Goal: Check status: Check status

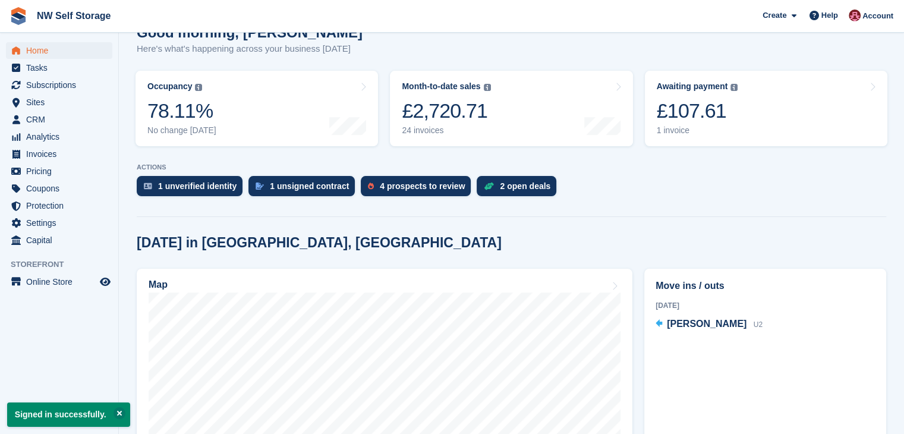
scroll to position [119, 0]
click at [46, 91] on span "Subscriptions" at bounding box center [61, 85] width 71 height 17
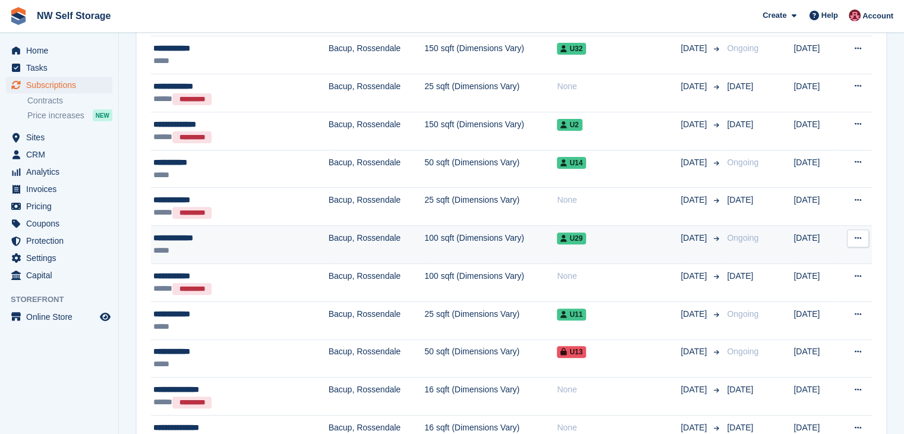
scroll to position [416, 0]
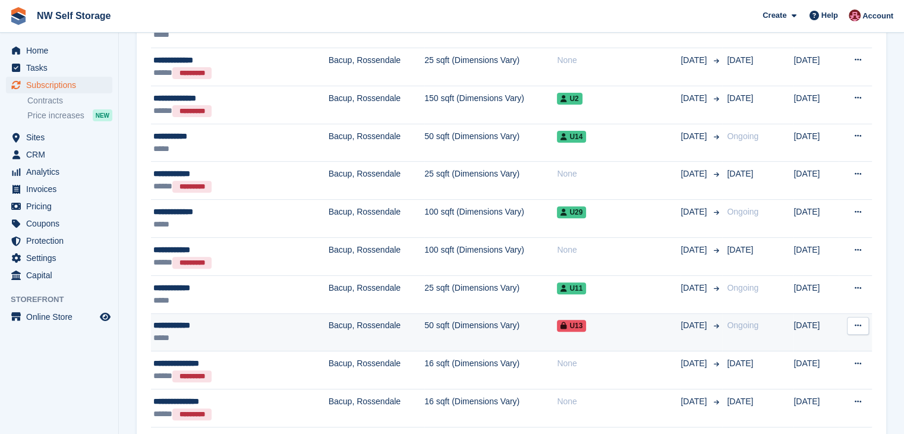
click at [329, 337] on td "Bacup, Rossendale" at bounding box center [377, 332] width 96 height 38
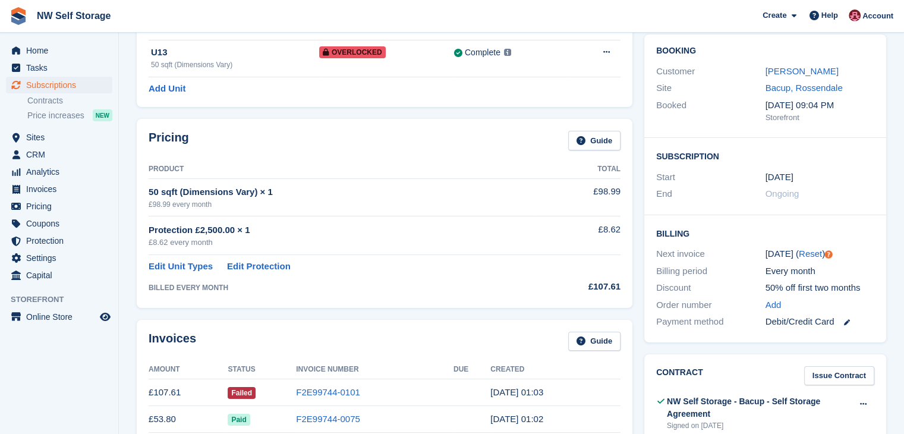
scroll to position [119, 0]
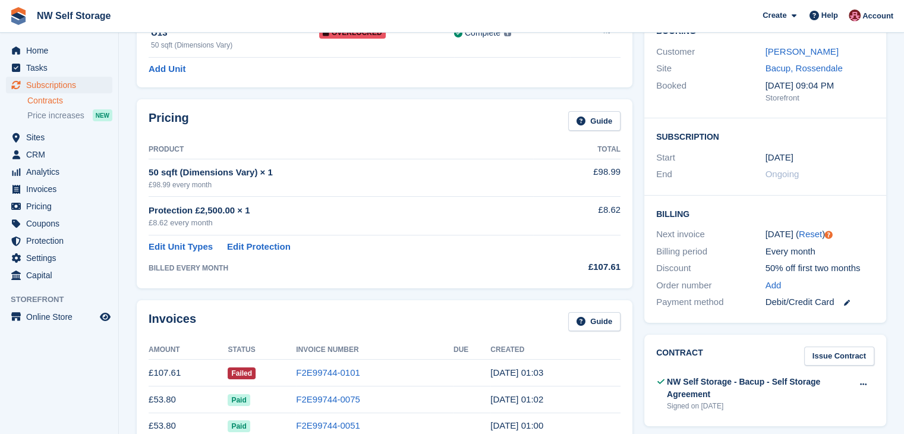
click at [48, 102] on link "Contracts" at bounding box center [69, 100] width 85 height 11
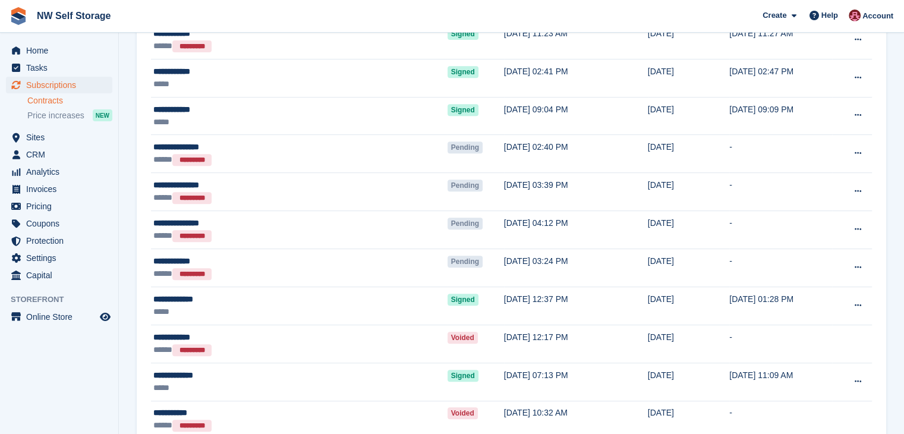
scroll to position [476, 0]
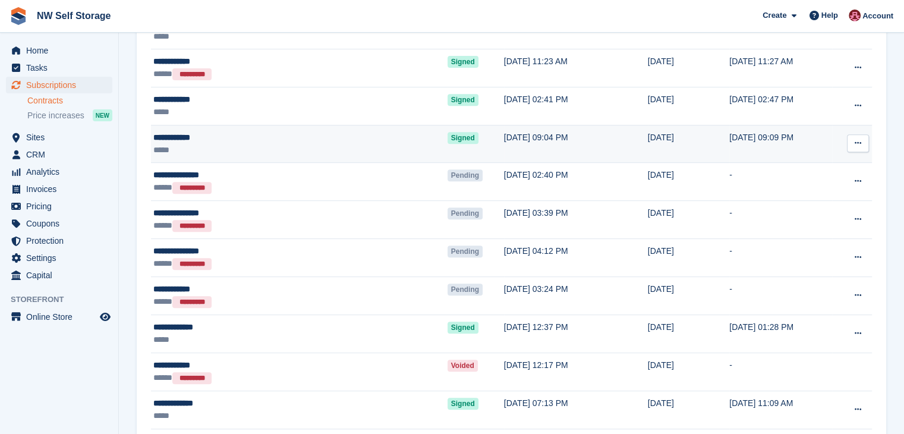
click at [265, 141] on div "**********" at bounding box center [244, 137] width 183 height 12
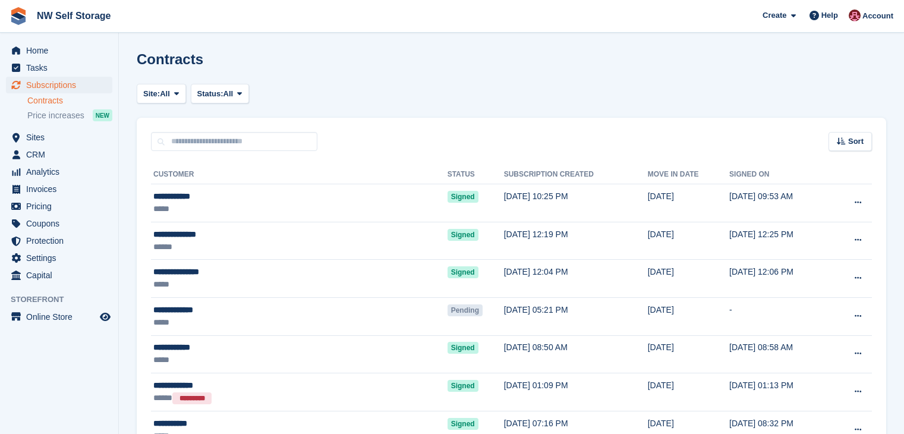
scroll to position [476, 0]
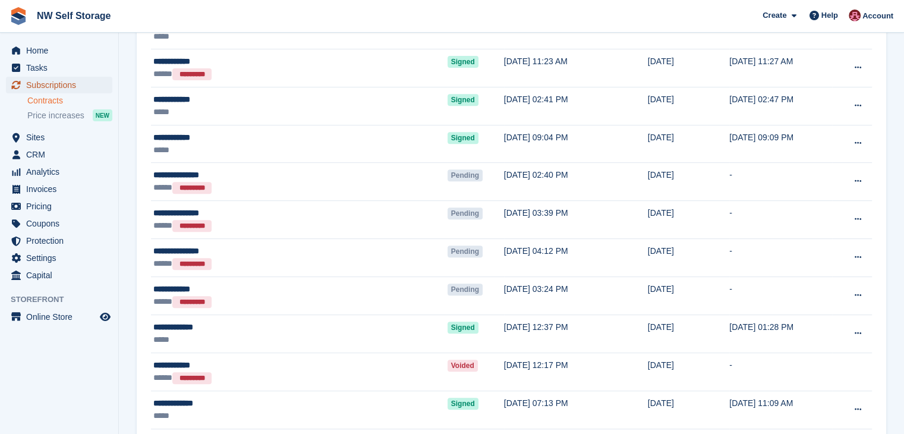
click at [45, 86] on span "Subscriptions" at bounding box center [61, 85] width 71 height 17
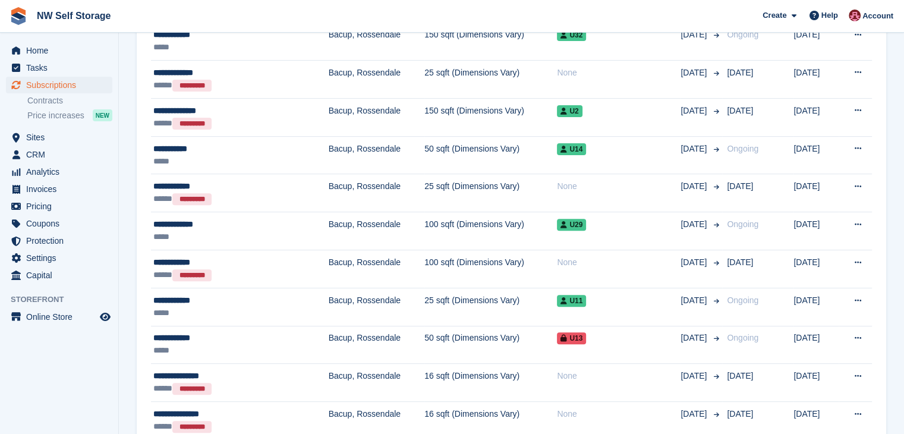
scroll to position [416, 0]
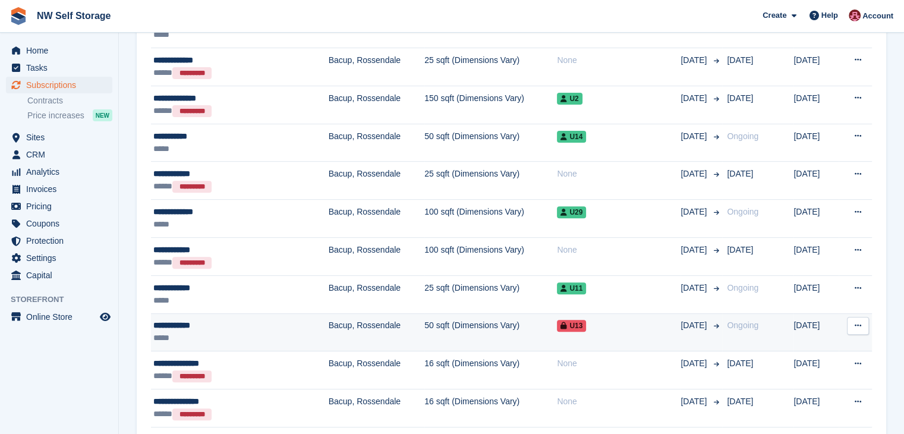
click at [860, 324] on icon at bounding box center [858, 326] width 7 height 8
click at [819, 346] on p "View customer" at bounding box center [812, 348] width 103 height 15
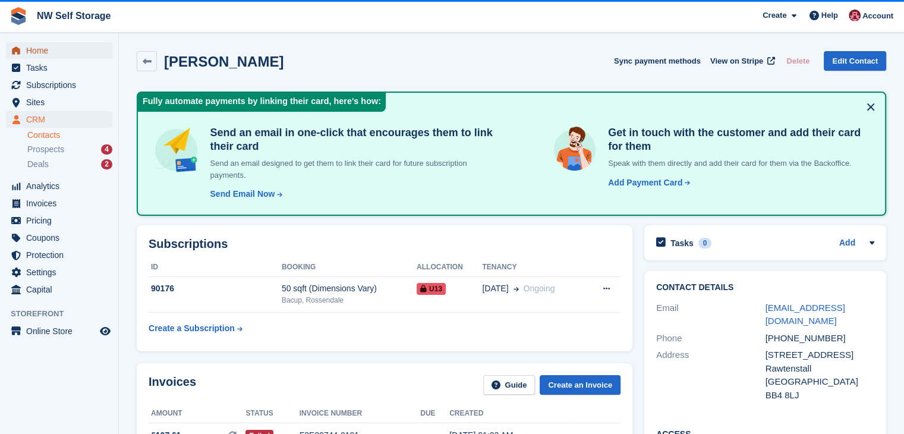
click at [42, 55] on span "Home" at bounding box center [61, 50] width 71 height 17
